Goal: Information Seeking & Learning: Learn about a topic

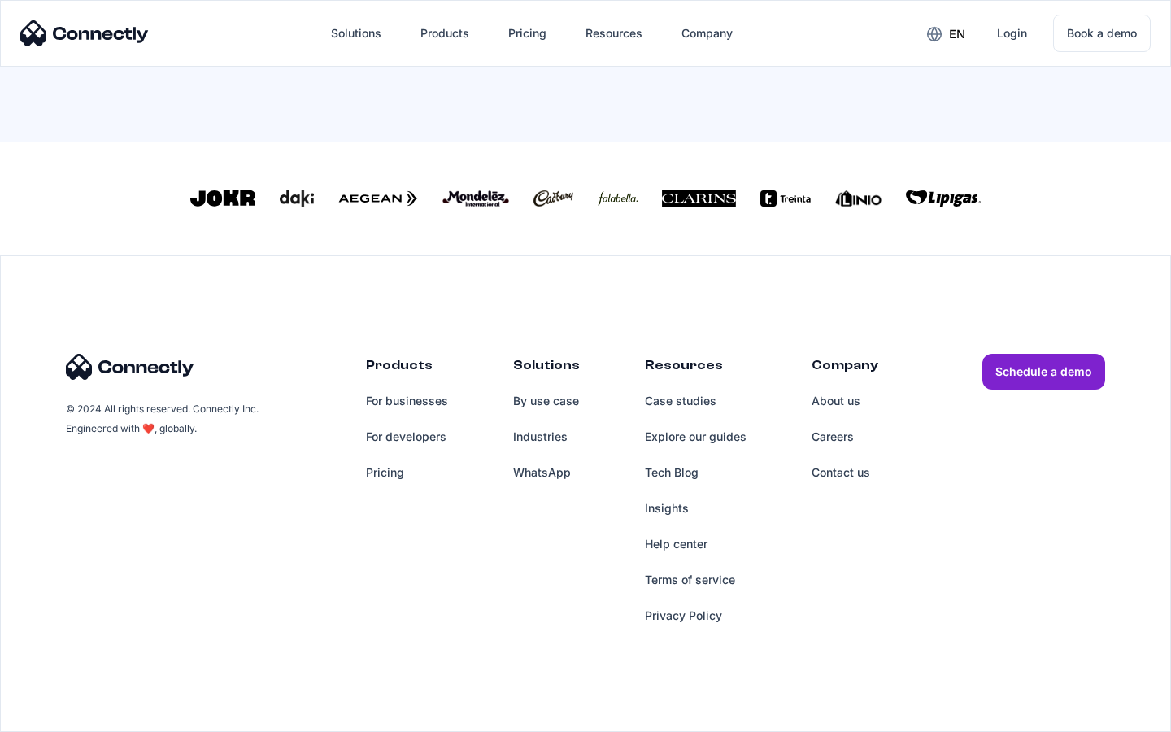
scroll to position [713, 0]
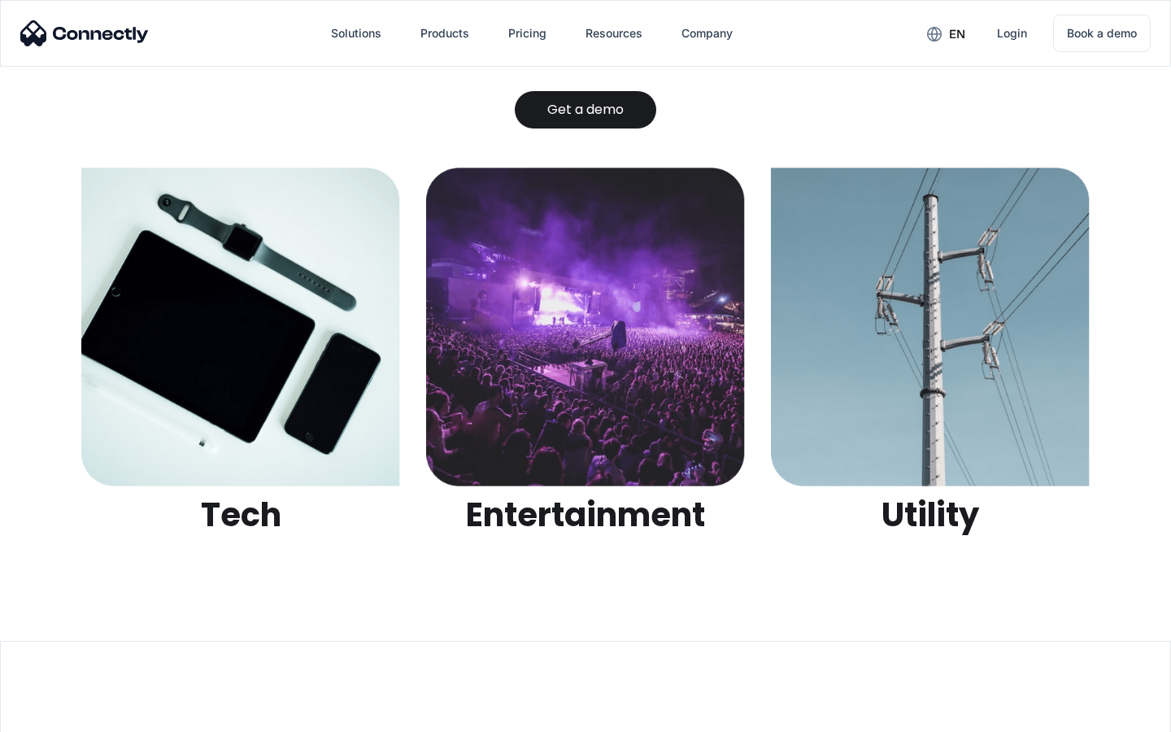
scroll to position [5130, 0]
